Goal: Information Seeking & Learning: Learn about a topic

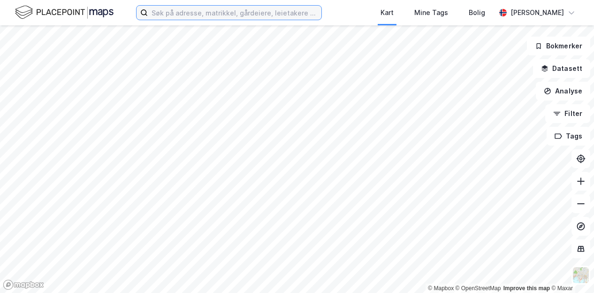
click at [289, 12] on input at bounding box center [235, 13] width 174 height 14
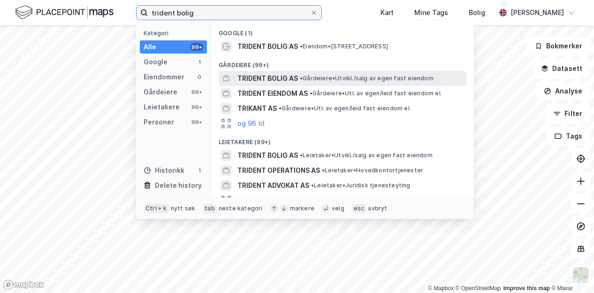
type input "trident bolig"
click at [291, 79] on span "TRIDENT BOLIG AS" at bounding box center [268, 78] width 61 height 11
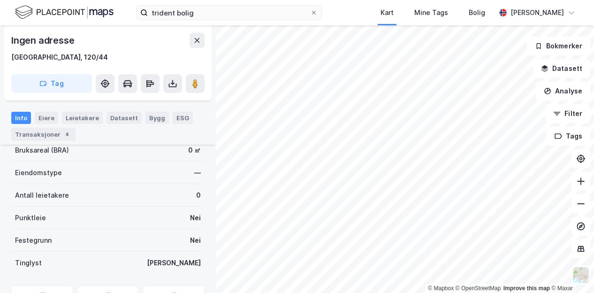
scroll to position [247, 0]
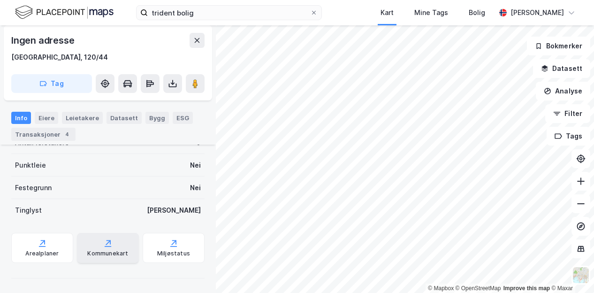
click at [91, 248] on div "Kommunekart" at bounding box center [108, 248] width 62 height 30
